Goal: Information Seeking & Learning: Learn about a topic

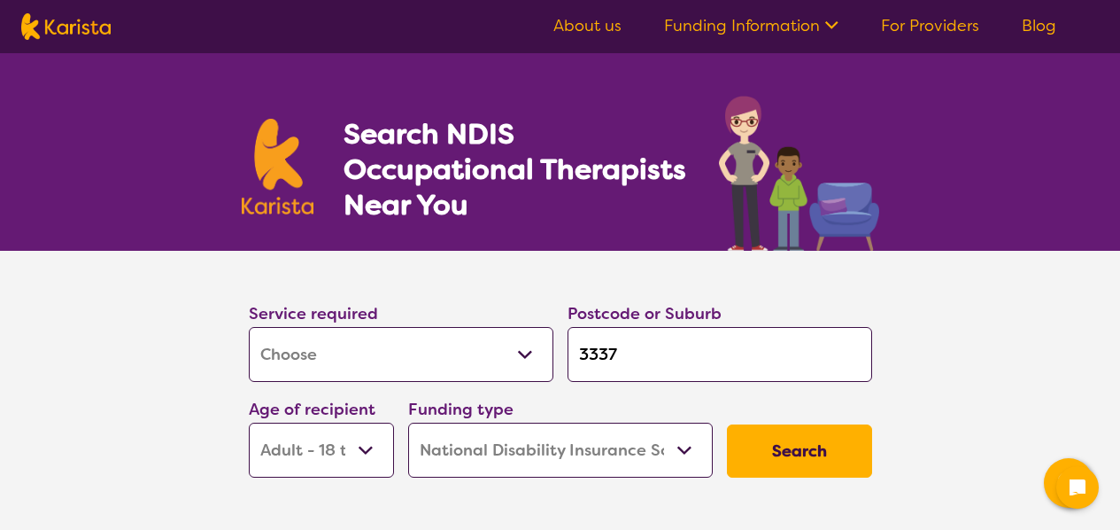
select select "[MEDICAL_DATA]"
select select "AD"
select select "NDIS"
select select "[MEDICAL_DATA]"
select select "AD"
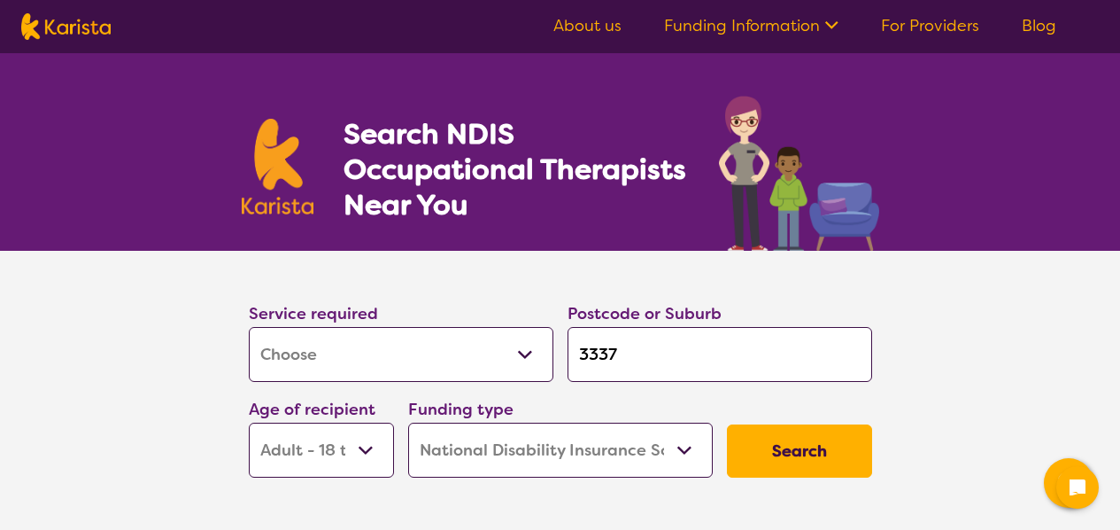
select select "NDIS"
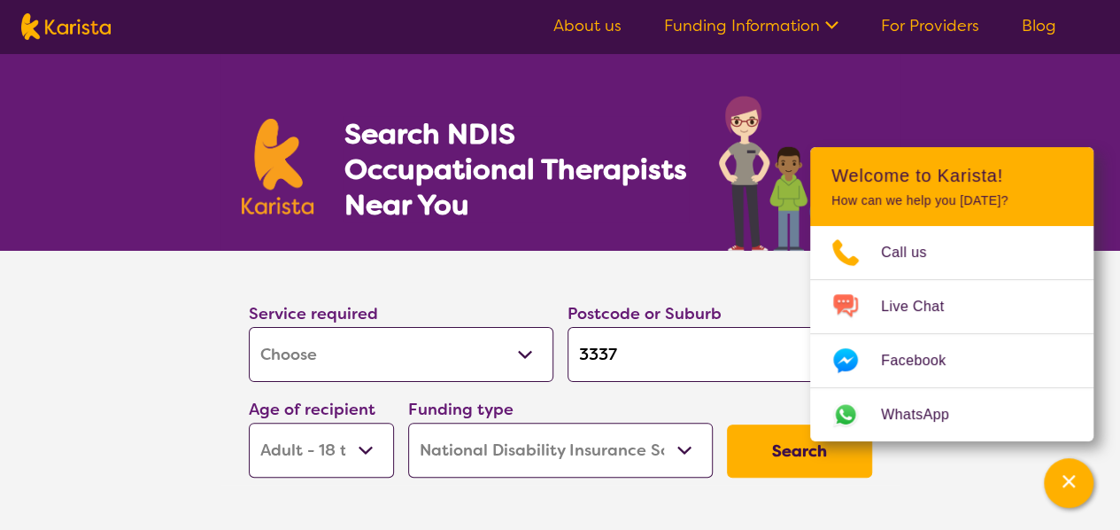
click at [758, 449] on button "Search" at bounding box center [799, 450] width 145 height 53
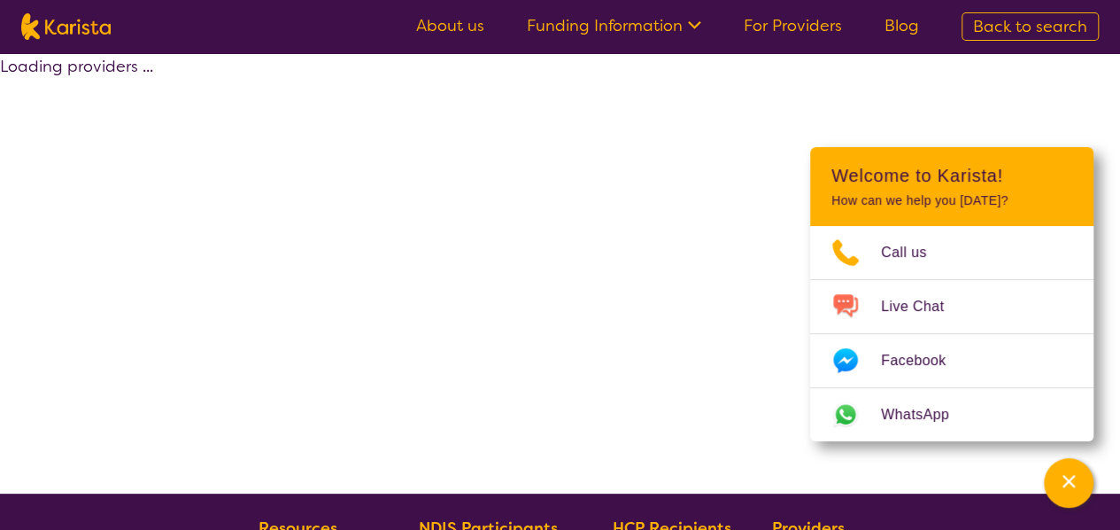
select select "by_score"
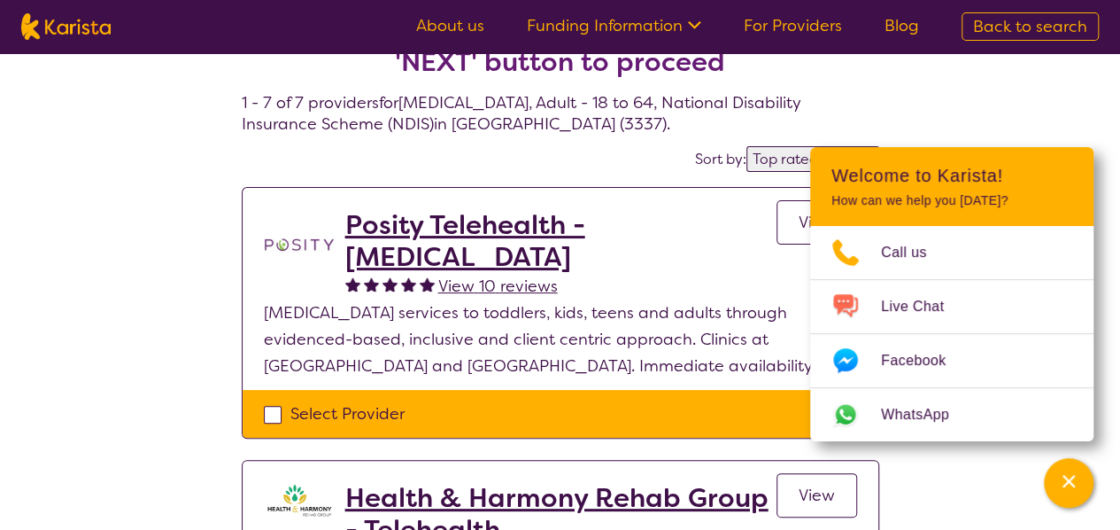
scroll to position [89, 0]
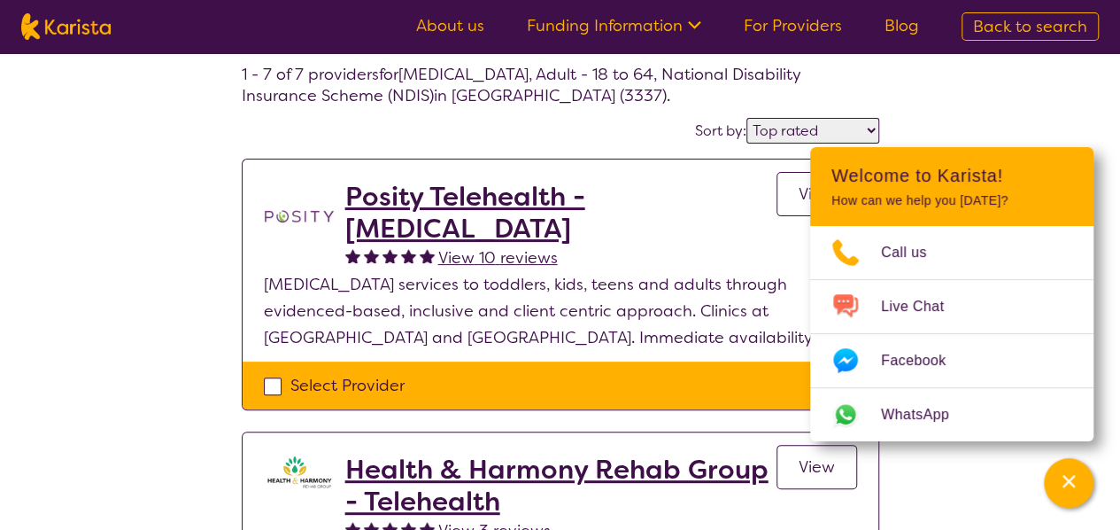
click at [1077, 493] on div "Channel Menu" at bounding box center [1068, 482] width 35 height 39
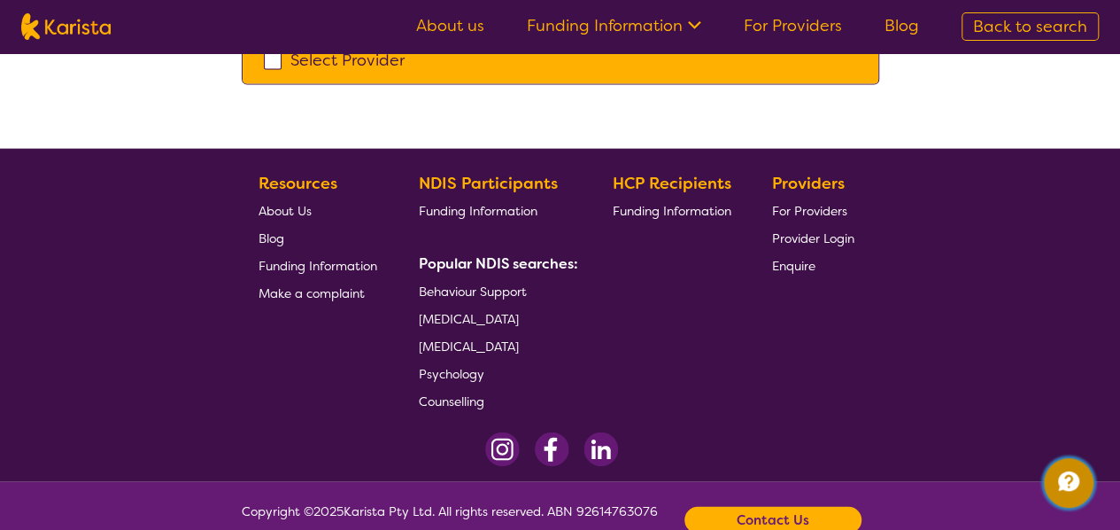
scroll to position [1948, 0]
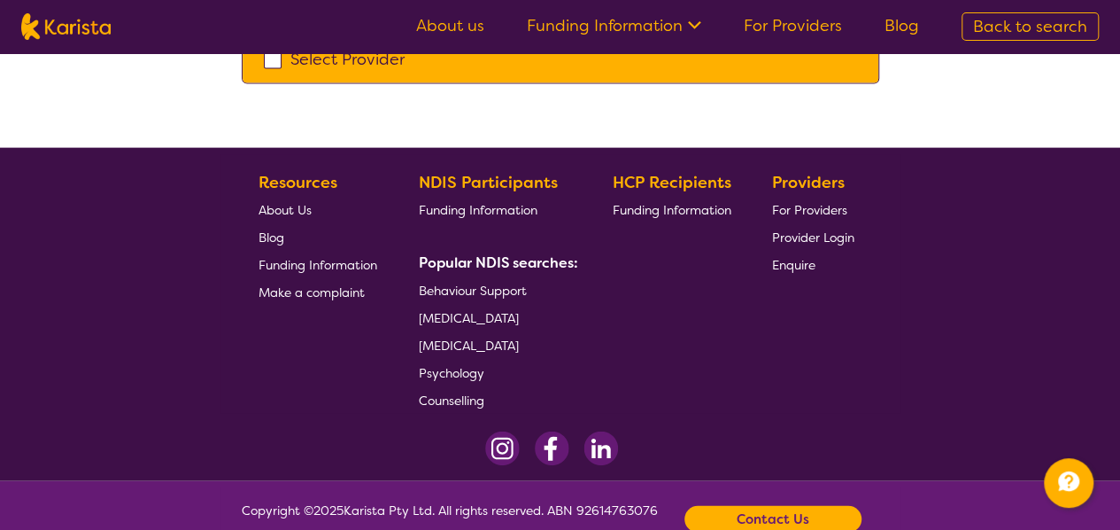
click at [491, 310] on span "[MEDICAL_DATA]" at bounding box center [469, 318] width 100 height 16
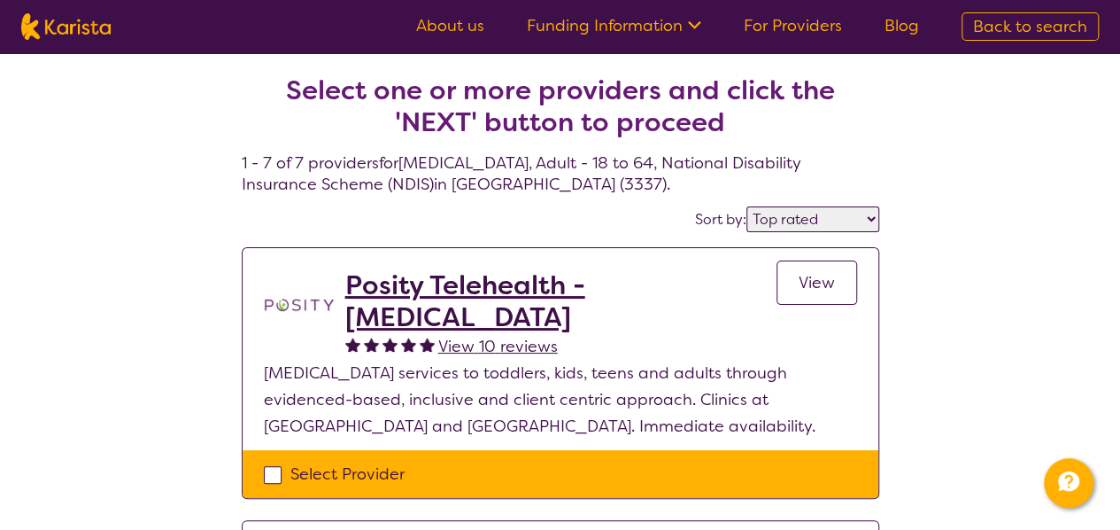
select select "[MEDICAL_DATA]"
select select "AD"
select select "NDIS"
select select "[MEDICAL_DATA]"
select select "AD"
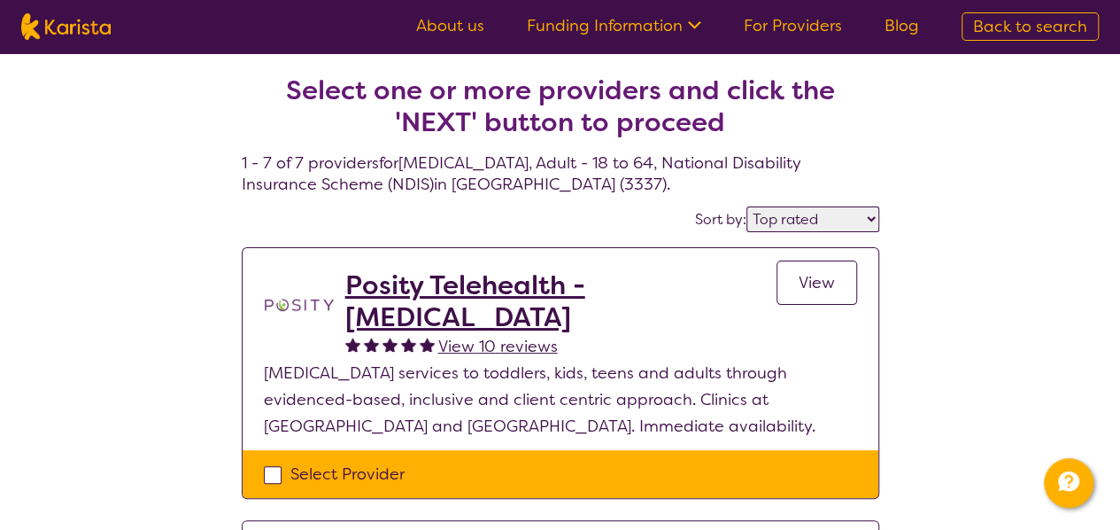
select select "NDIS"
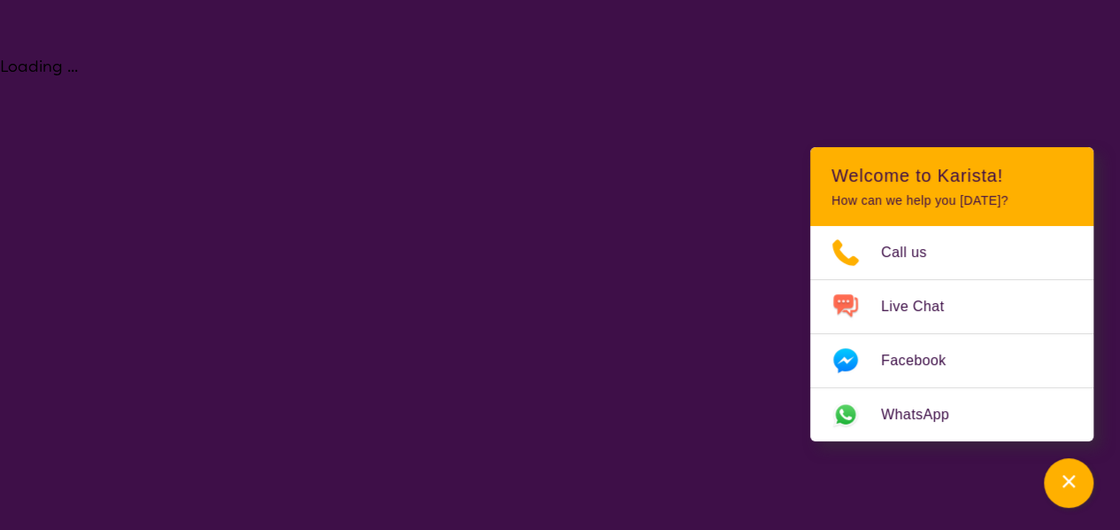
select select "[MEDICAL_DATA]"
select select "AD"
select select "NDIS"
select select "[MEDICAL_DATA]"
select select "AD"
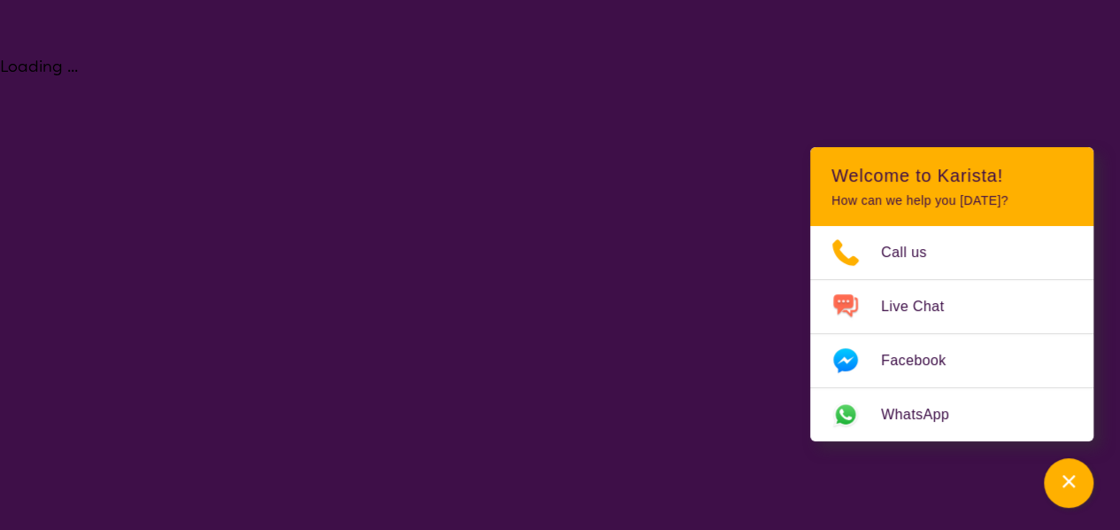
select select "NDIS"
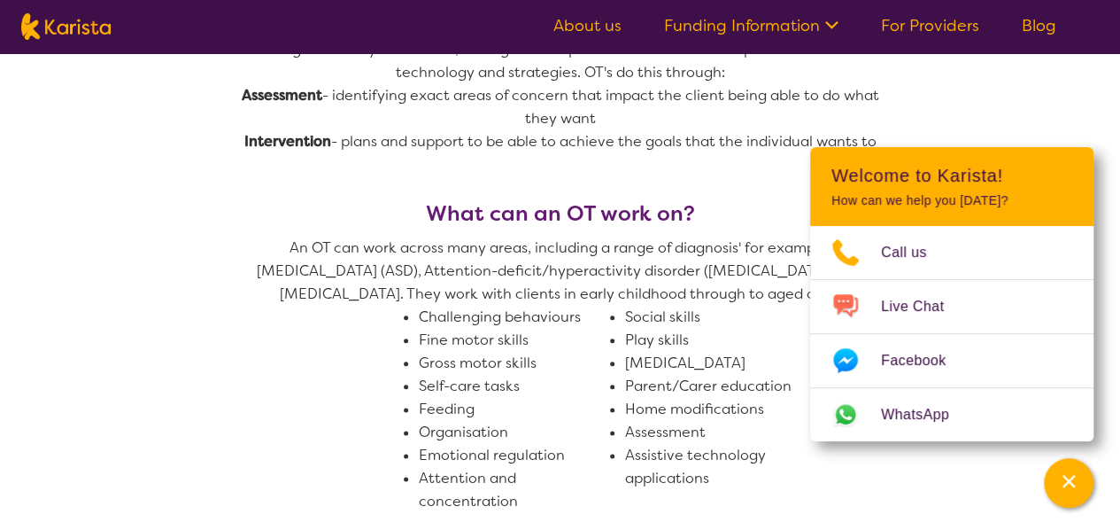
scroll to position [709, 0]
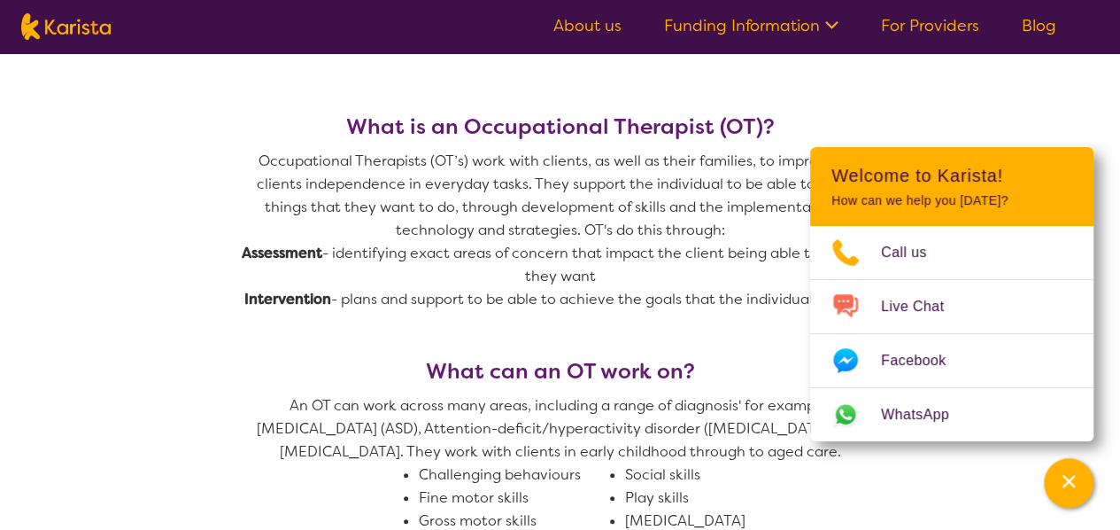
drag, startPoint x: 1032, startPoint y: 89, endPoint x: 1024, endPoint y: 114, distance: 26.0
click at [1080, 469] on div "Channel Menu" at bounding box center [1068, 482] width 35 height 39
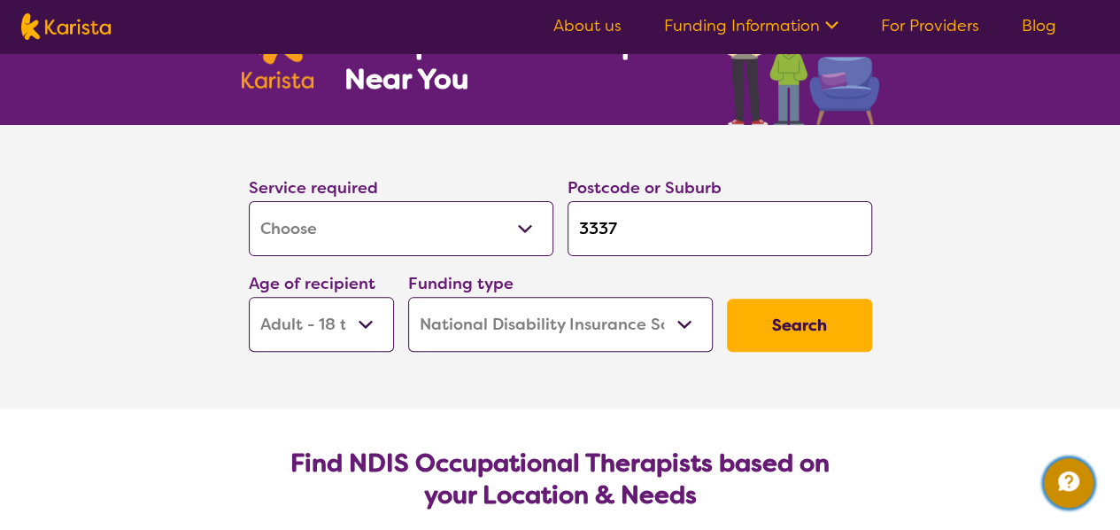
scroll to position [0, 0]
